Goal: Task Accomplishment & Management: Use online tool/utility

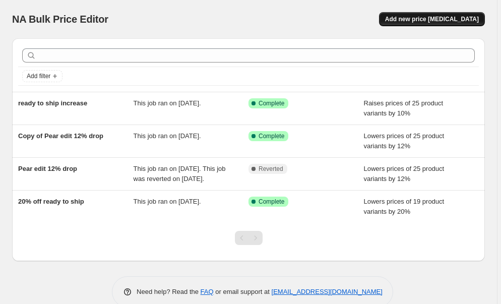
click at [446, 19] on span "Add new price [MEDICAL_DATA]" at bounding box center [432, 19] width 94 height 8
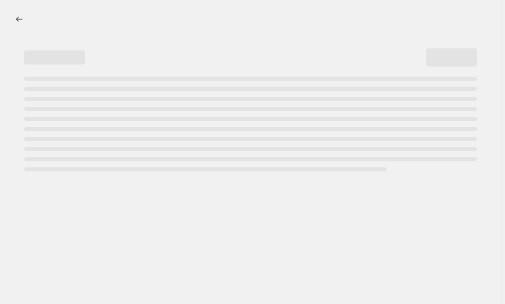
select select "percentage"
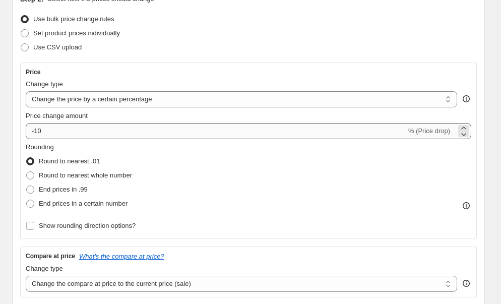
scroll to position [129, 0]
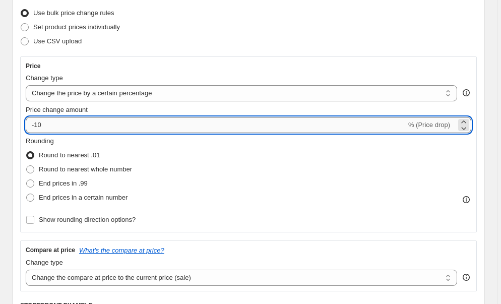
click at [55, 126] on input "-10" at bounding box center [216, 125] width 381 height 16
click at [466, 127] on icon at bounding box center [464, 128] width 10 height 10
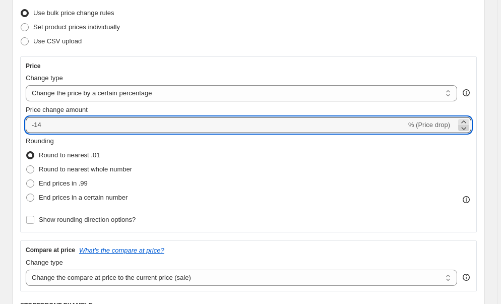
click at [466, 127] on icon at bounding box center [464, 128] width 10 height 10
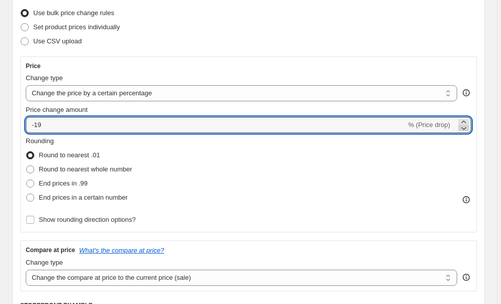
click at [466, 127] on icon at bounding box center [464, 128] width 10 height 10
type input "-20"
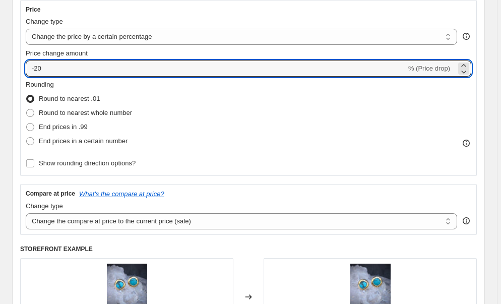
scroll to position [186, 0]
click at [29, 112] on span at bounding box center [30, 112] width 8 height 8
click at [27, 109] on input "Round to nearest whole number" at bounding box center [26, 108] width 1 height 1
radio input "true"
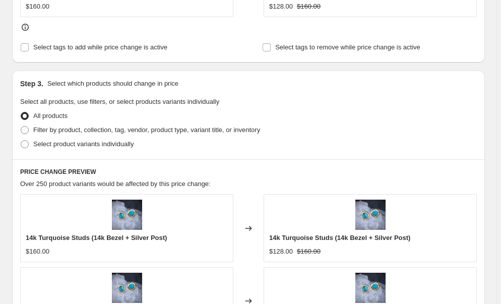
scroll to position [507, 0]
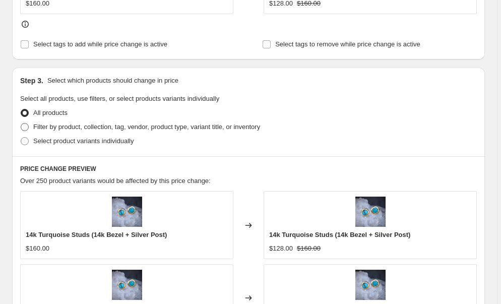
click at [28, 128] on span at bounding box center [25, 127] width 8 height 8
click at [21, 124] on input "Filter by product, collection, tag, vendor, product type, variant title, or inv…" at bounding box center [21, 123] width 1 height 1
radio input "true"
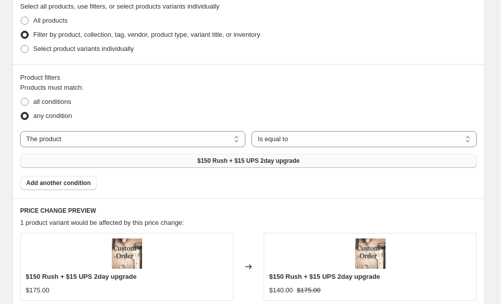
scroll to position [601, 0]
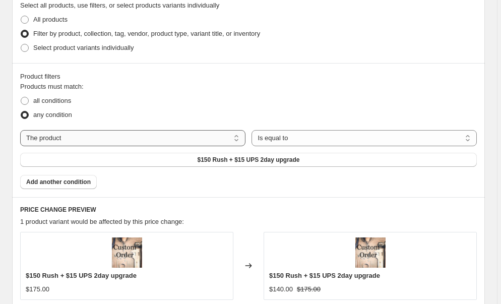
select select "collection"
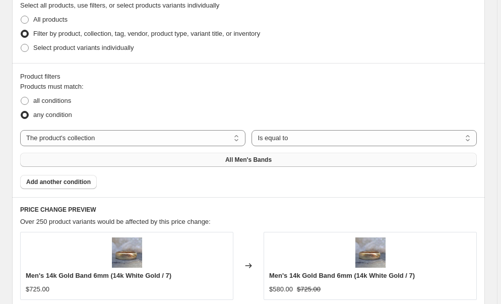
click at [271, 162] on span "All Men's Bands" at bounding box center [248, 160] width 46 height 8
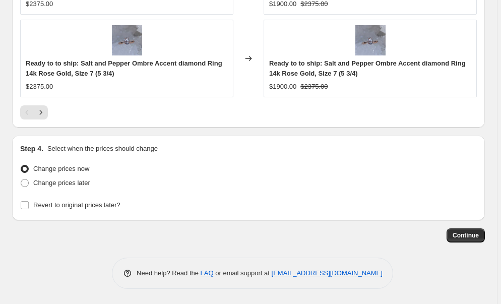
scroll to position [1155, 0]
click at [468, 235] on span "Continue" at bounding box center [466, 236] width 26 height 8
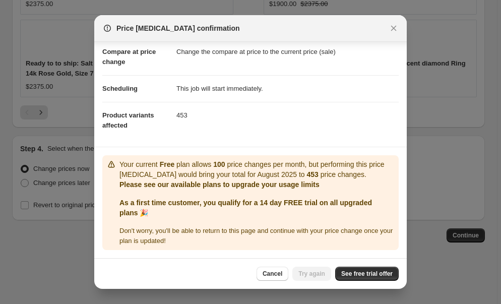
scroll to position [48, 0]
click at [266, 276] on span "Cancel" at bounding box center [273, 274] width 20 height 8
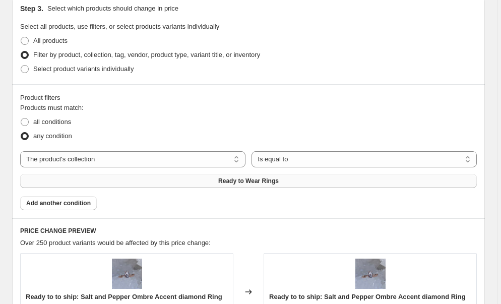
scroll to position [580, 0]
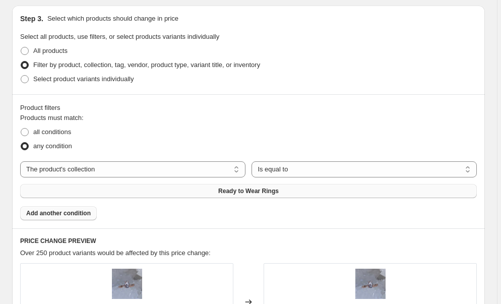
click at [82, 217] on button "Add another condition" at bounding box center [58, 213] width 77 height 14
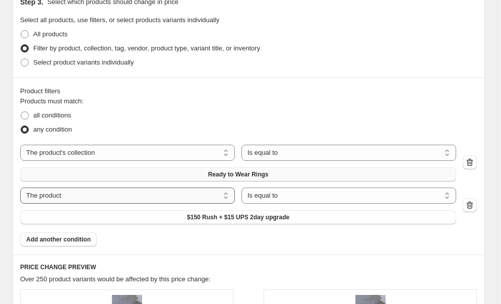
scroll to position [615, 0]
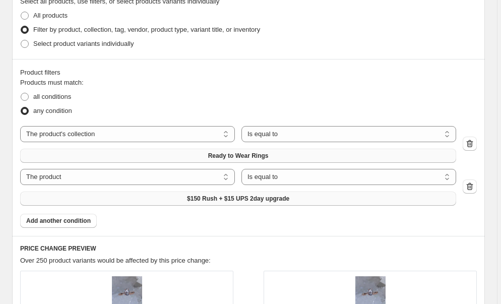
click at [232, 198] on span "$150 Rush + $15 UPS 2day upgrade" at bounding box center [238, 199] width 102 height 8
select select "product_status"
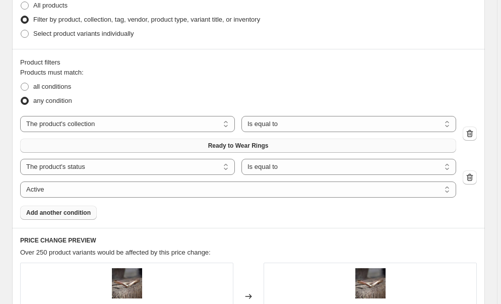
click at [72, 214] on span "Add another condition" at bounding box center [58, 213] width 65 height 8
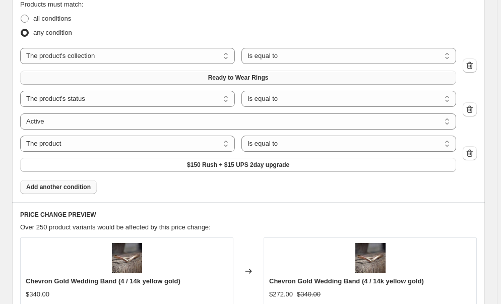
scroll to position [687, 0]
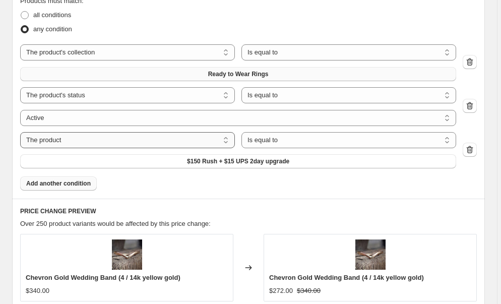
select select "inventory_quantity"
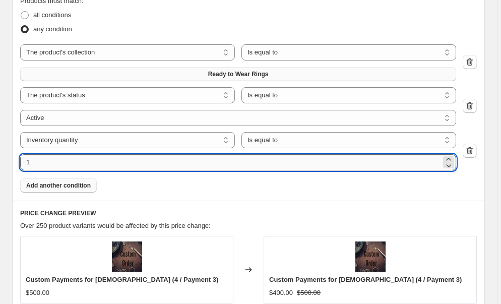
click at [235, 167] on input "1" at bounding box center [230, 162] width 421 height 16
click at [336, 161] on input "1" at bounding box center [230, 162] width 421 height 16
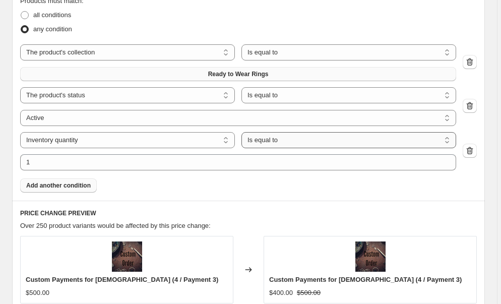
select select ">"
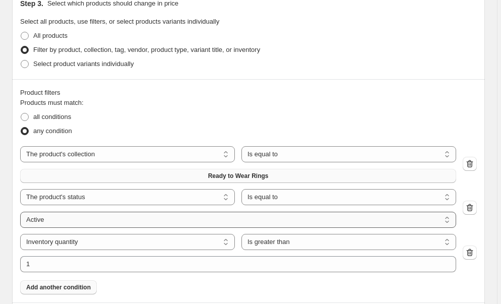
scroll to position [587, 0]
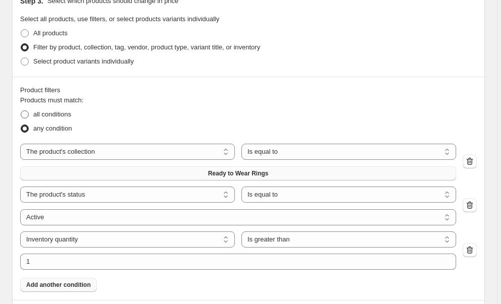
click at [25, 113] on span at bounding box center [25, 114] width 8 height 8
click at [21, 111] on input "all conditions" at bounding box center [21, 110] width 1 height 1
radio input "true"
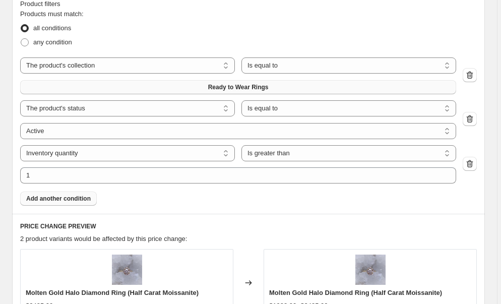
scroll to position [675, 0]
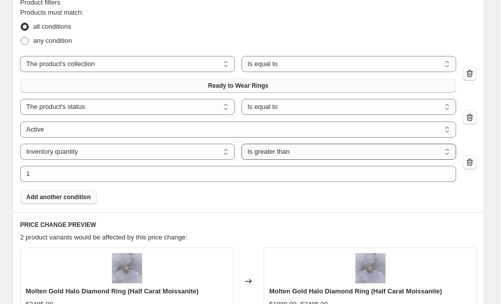
select select "not_equal"
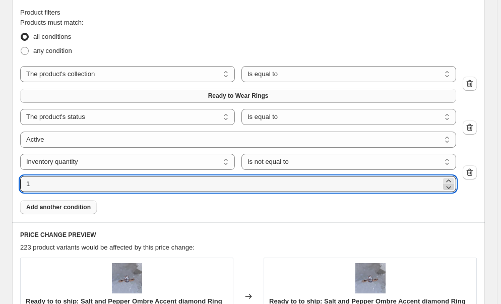
click at [451, 189] on icon at bounding box center [449, 187] width 10 height 10
type input "0"
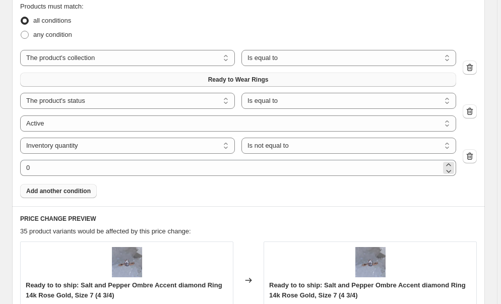
scroll to position [688, 0]
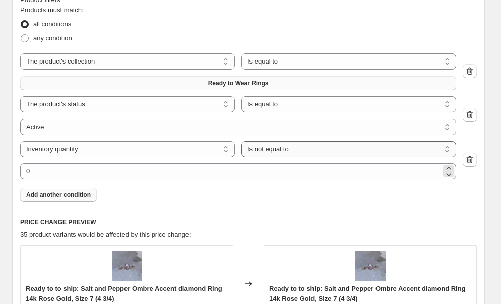
select select ">"
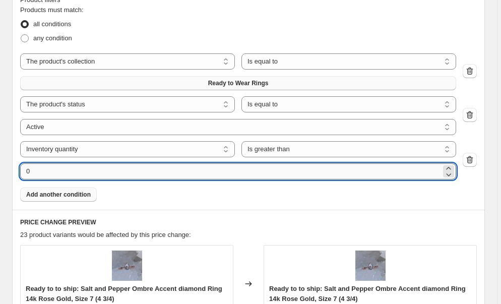
click at [163, 172] on input "0" at bounding box center [230, 171] width 421 height 16
click at [451, 168] on icon at bounding box center [448, 168] width 5 height 3
type input "1"
click at [232, 195] on div "Product filters Products must match: all conditions any condition The product T…" at bounding box center [248, 97] width 473 height 223
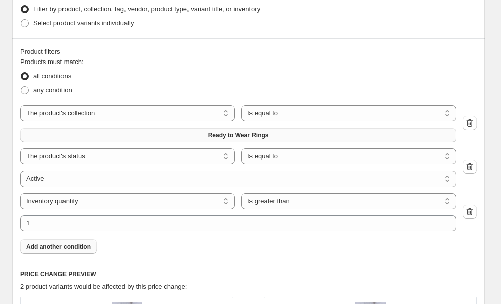
scroll to position [635, 0]
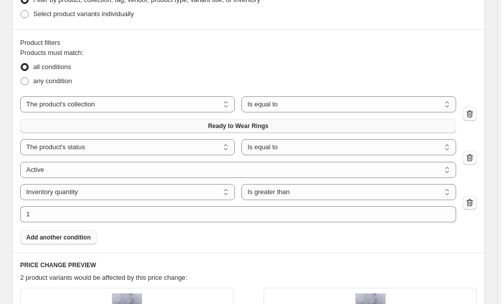
click at [474, 203] on icon "button" at bounding box center [470, 203] width 7 height 8
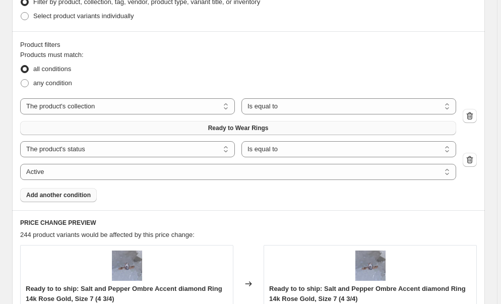
scroll to position [642, 0]
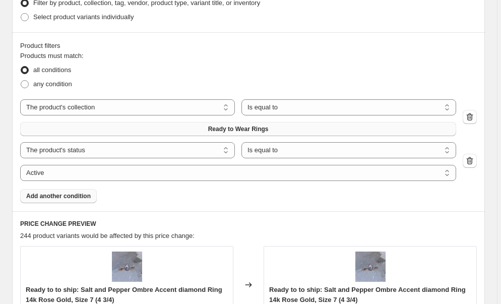
click at [79, 195] on span "Add another condition" at bounding box center [58, 196] width 65 height 8
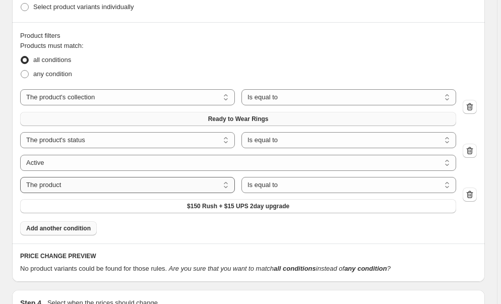
select select "inventory_quantity"
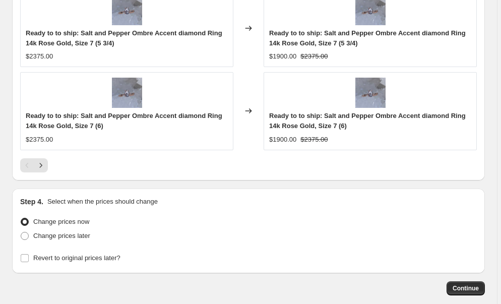
scroll to position [1197, 0]
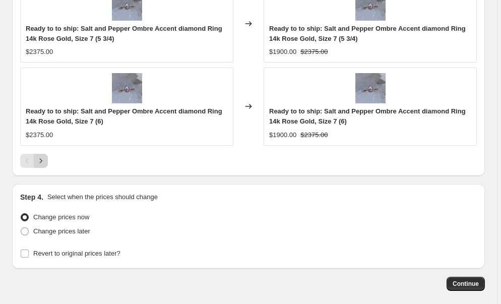
click at [41, 162] on icon "Next" at bounding box center [41, 160] width 3 height 5
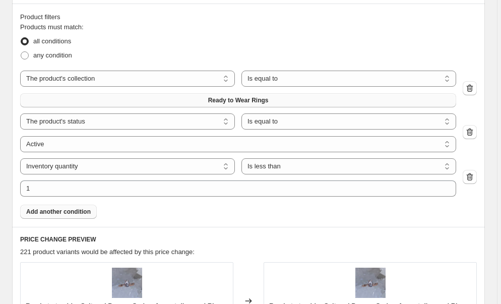
scroll to position [681, 0]
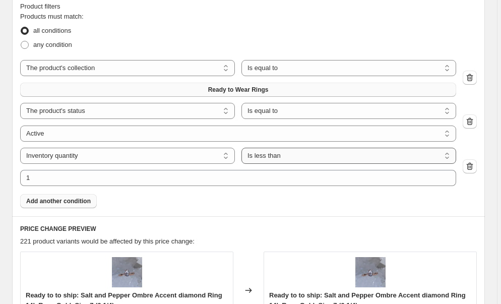
select select ">"
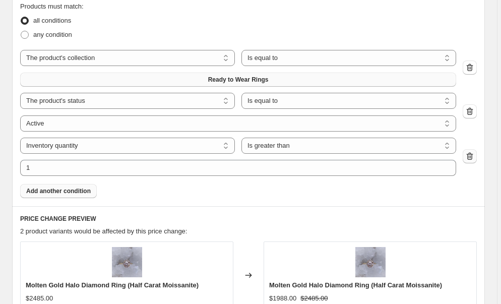
click at [470, 156] on icon "button" at bounding box center [469, 156] width 1 height 3
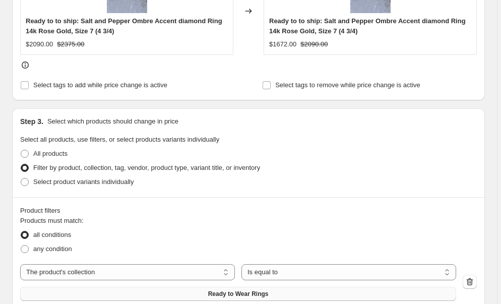
scroll to position [495, 0]
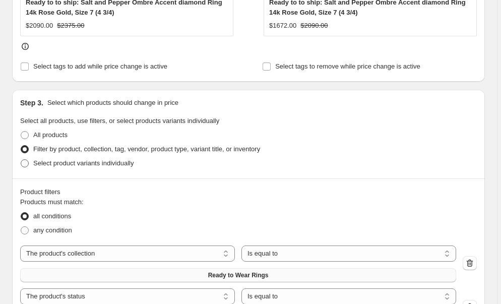
click at [22, 165] on span at bounding box center [25, 163] width 8 height 8
click at [21, 160] on input "Select product variants individually" at bounding box center [21, 159] width 1 height 1
radio input "true"
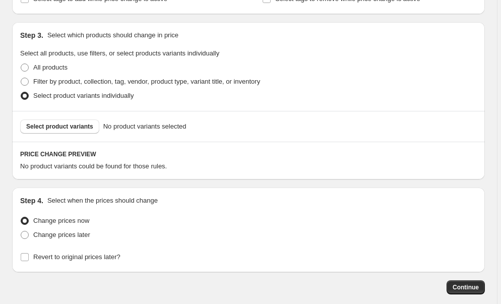
scroll to position [509, 0]
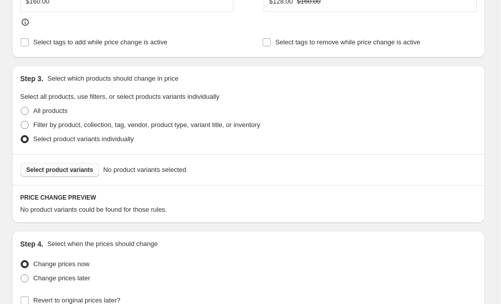
click at [85, 173] on span "Select product variants" at bounding box center [59, 170] width 67 height 8
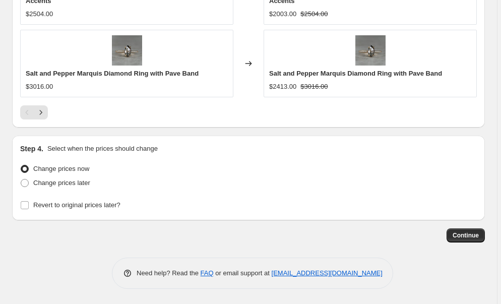
scroll to position [1021, 0]
click at [463, 235] on span "Continue" at bounding box center [466, 236] width 26 height 8
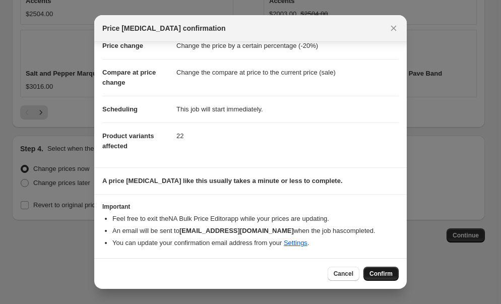
scroll to position [27, 0]
click at [385, 272] on span "Confirm" at bounding box center [381, 274] width 23 height 8
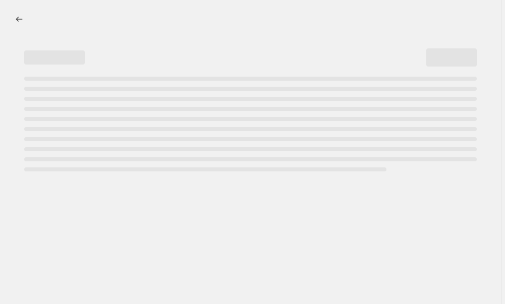
select select "percentage"
